Goal: Submit feedback/report problem: Submit feedback/report problem

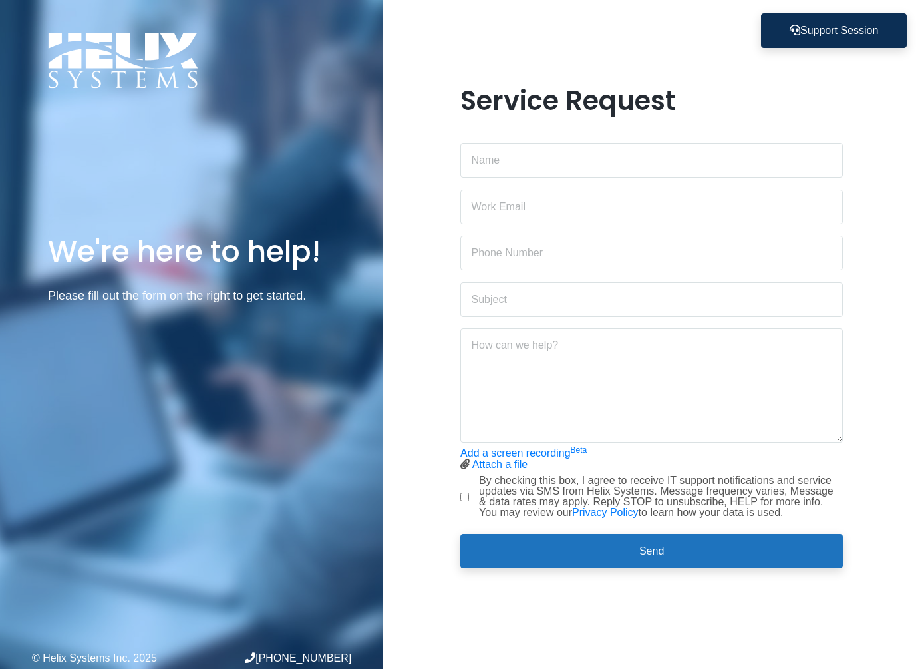
drag, startPoint x: 778, startPoint y: 112, endPoint x: 669, endPoint y: 188, distance: 133.3
click at [771, 115] on h1 "Service Request" at bounding box center [651, 101] width 383 height 32
click at [545, 160] on input "text" at bounding box center [651, 160] width 383 height 35
type input "m"
click at [776, 173] on input "sales.admin" at bounding box center [651, 160] width 383 height 35
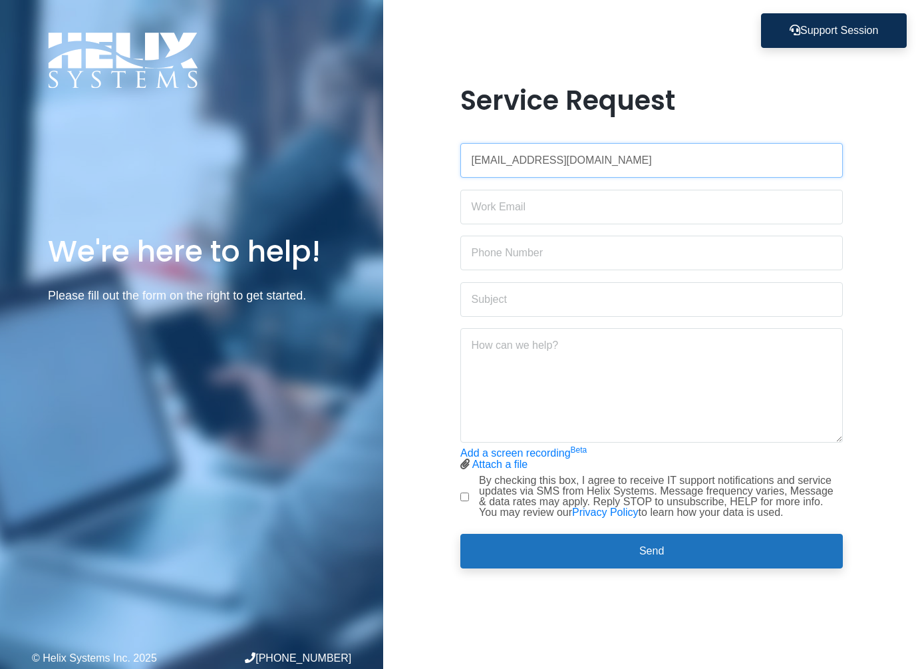
type input "[EMAIL_ADDRESS][DOMAIN_NAME]"
click at [776, 193] on input "email" at bounding box center [651, 207] width 383 height 35
drag, startPoint x: 780, startPoint y: 140, endPoint x: 779, endPoint y: 152, distance: 12.0
click at [779, 151] on div "[EMAIL_ADDRESS][DOMAIN_NAME]" at bounding box center [651, 154] width 383 height 45
click at [777, 163] on input "[EMAIL_ADDRESS][DOMAIN_NAME]" at bounding box center [651, 160] width 383 height 35
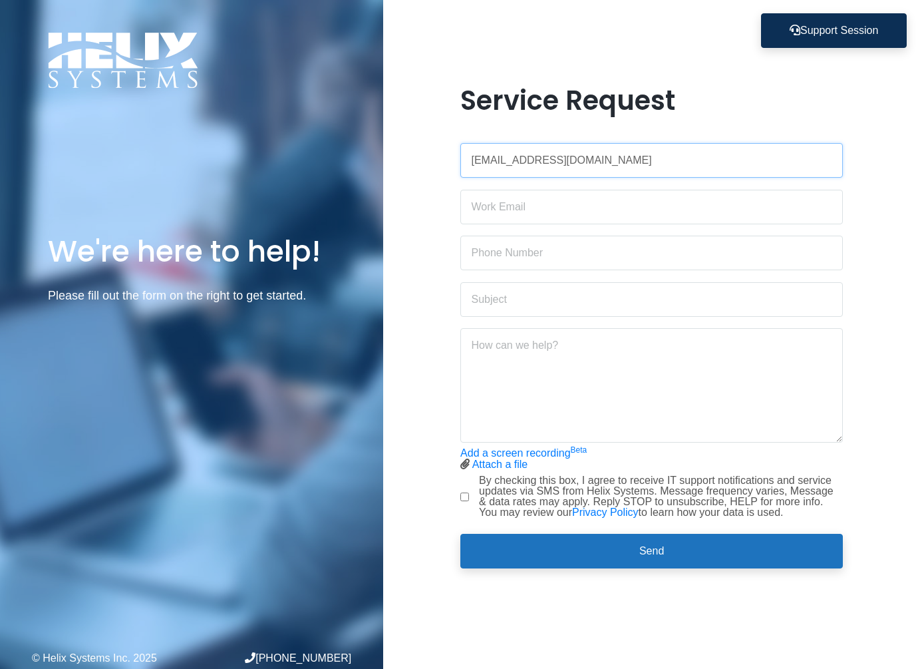
click at [777, 163] on input "[EMAIL_ADDRESS][DOMAIN_NAME]" at bounding box center [651, 160] width 383 height 35
click at [624, 168] on input "text" at bounding box center [651, 160] width 383 height 35
type input "[PERSON_NAME]"
click at [591, 204] on input "email" at bounding box center [651, 207] width 383 height 35
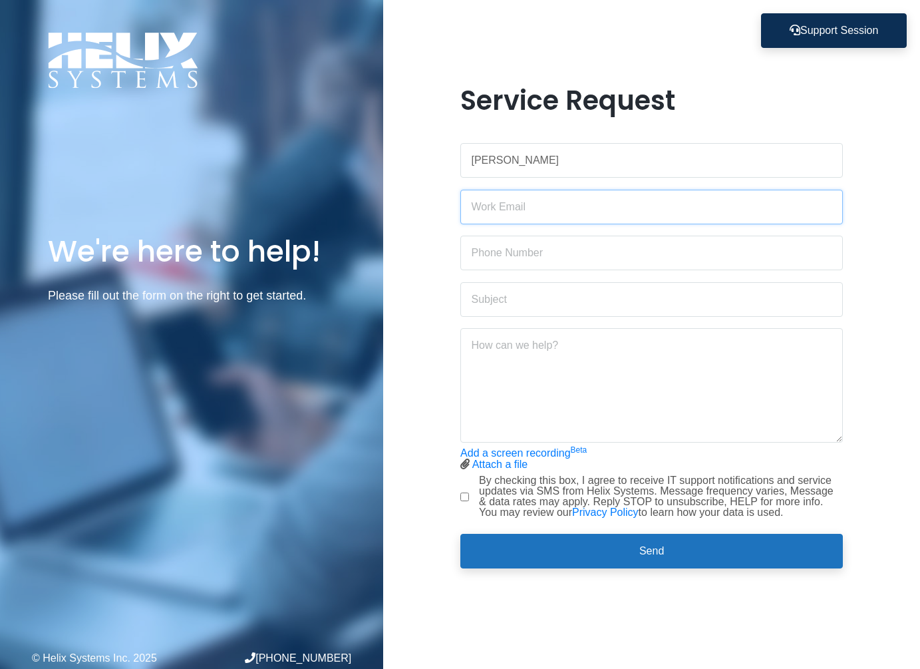
drag, startPoint x: 591, startPoint y: 204, endPoint x: 572, endPoint y: 210, distance: 19.6
click at [572, 210] on input "email" at bounding box center [651, 207] width 383 height 35
type input "[EMAIL_ADDRESS][DOMAIN_NAME]"
click at [564, 247] on input "text" at bounding box center [651, 253] width 383 height 35
type input "[PHONE_NUMBER]"
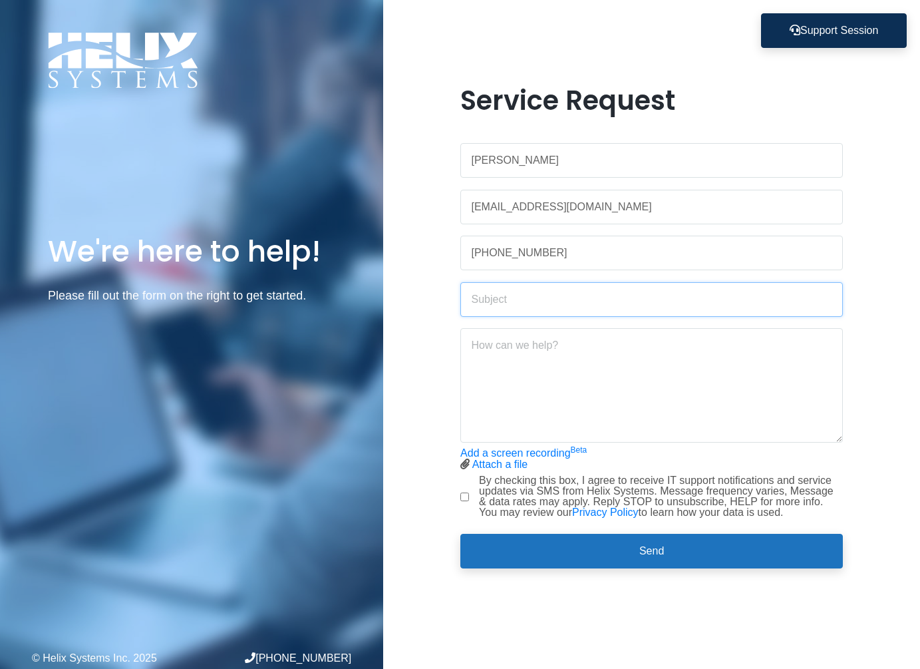
click at [562, 300] on input "text" at bounding box center [651, 299] width 383 height 35
type input "Authenticator"
click at [514, 351] on textarea at bounding box center [651, 385] width 383 height 114
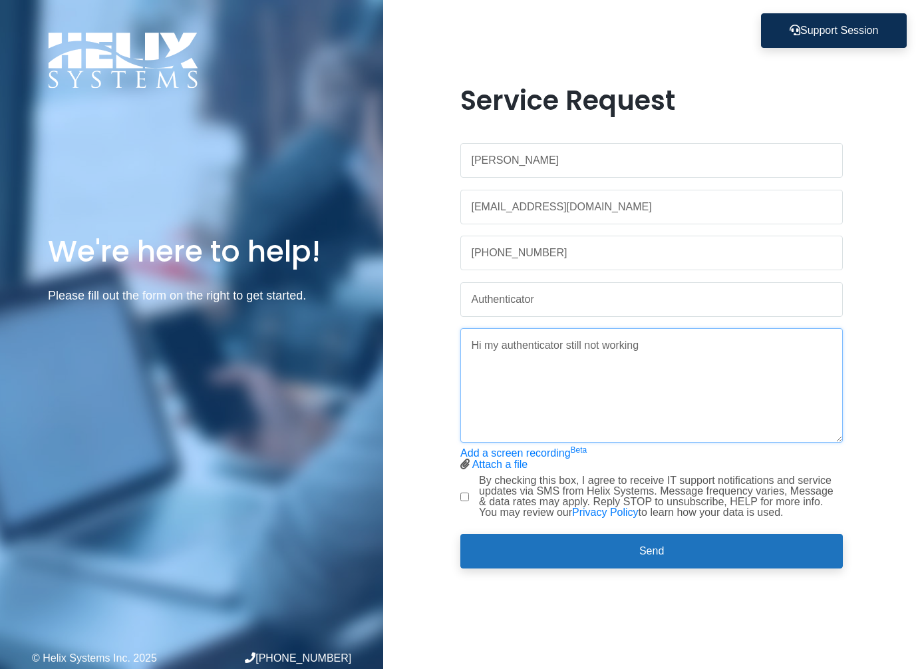
click at [560, 371] on textarea "Hi my authenticator still not working" at bounding box center [651, 385] width 383 height 114
click at [677, 351] on textarea "Hi my authenticator still not working" at bounding box center [651, 385] width 383 height 114
click at [661, 354] on textarea "Hi my authenticator still not working" at bounding box center [651, 385] width 383 height 114
click at [755, 365] on textarea "Hi my authenticator still not working" at bounding box center [651, 385] width 383 height 114
type textarea "Hi my authenticator still not working if you can please give me a call so I can…"
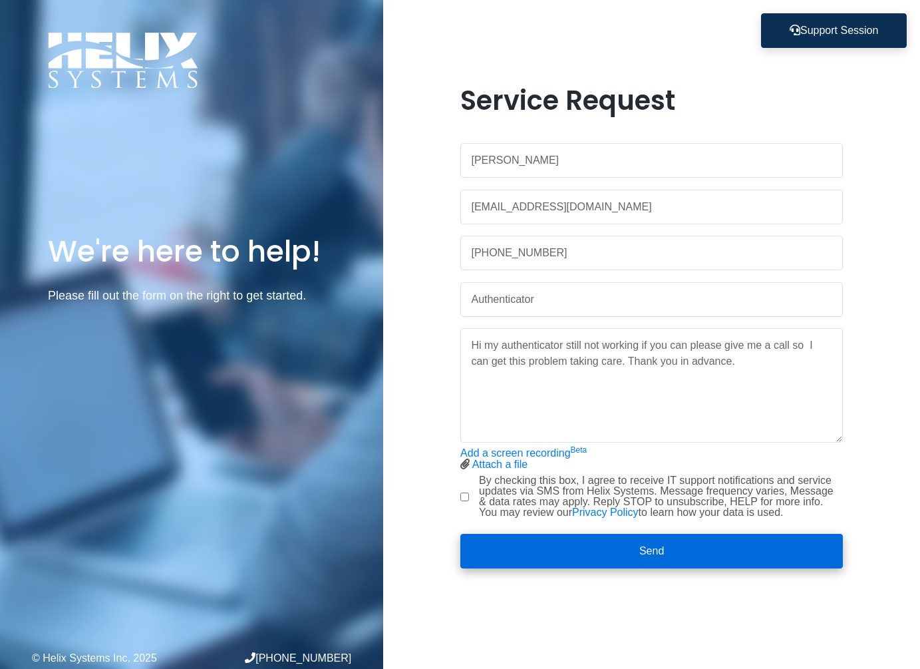
click at [769, 550] on button "Send" at bounding box center [651, 551] width 383 height 35
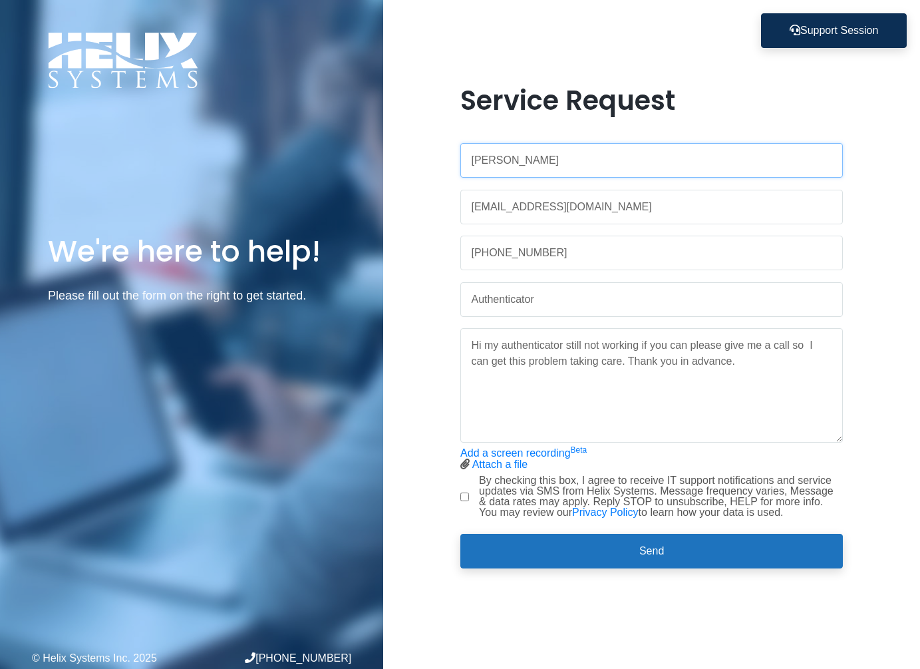
click at [556, 172] on input "[PERSON_NAME]" at bounding box center [651, 160] width 383 height 35
type input "M"
click at [916, 425] on div "Service Request [EMAIL_ADDRESS][DOMAIN_NAME] [PHONE_NUMBER] Authenticator Hi my…" at bounding box center [651, 335] width 537 height 500
